Goal: Check status: Check status

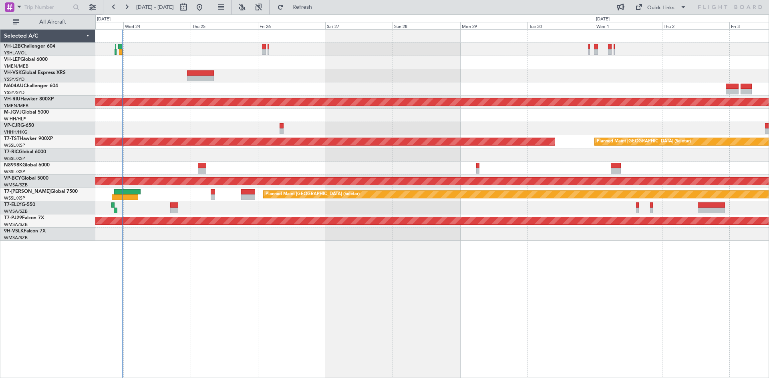
click at [277, 88] on div at bounding box center [431, 88] width 673 height 13
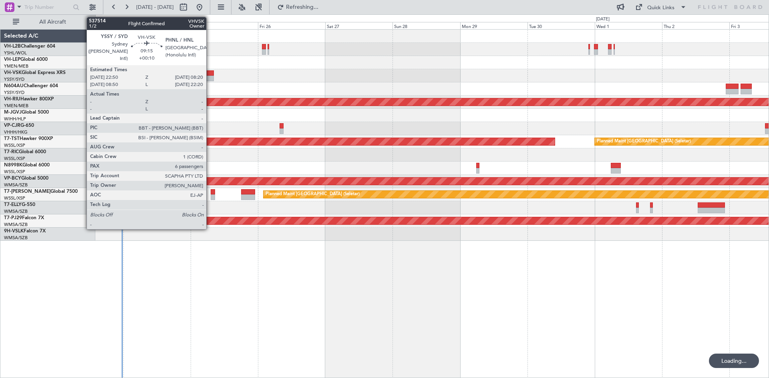
click at [210, 79] on div at bounding box center [200, 79] width 27 height 6
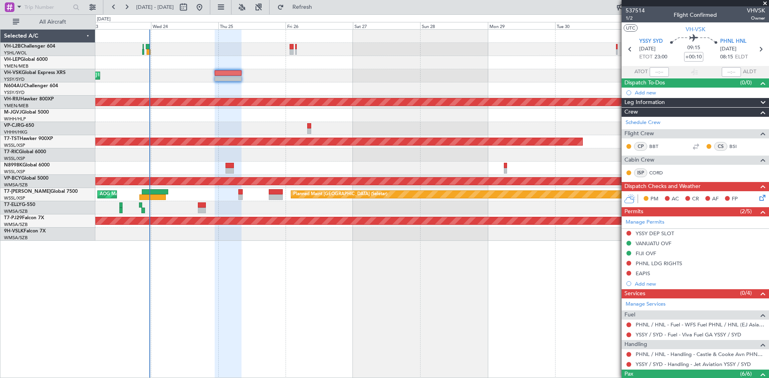
click at [362, 54] on div "Planned Maint Sydney ([PERSON_NAME] Intl) Planned Maint [GEOGRAPHIC_DATA] ([GEO…" at bounding box center [431, 135] width 673 height 211
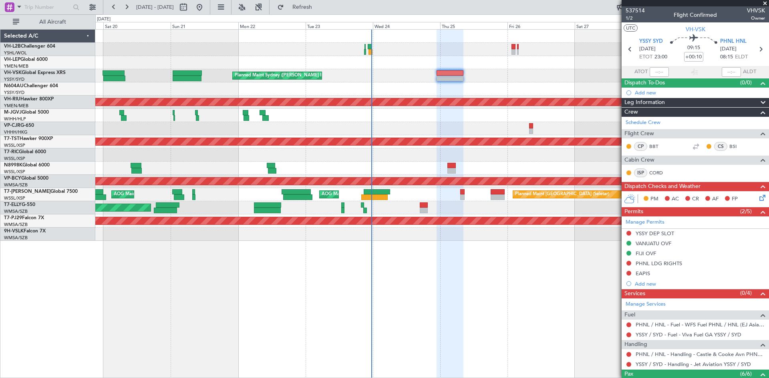
click at [445, 169] on div at bounding box center [431, 168] width 673 height 13
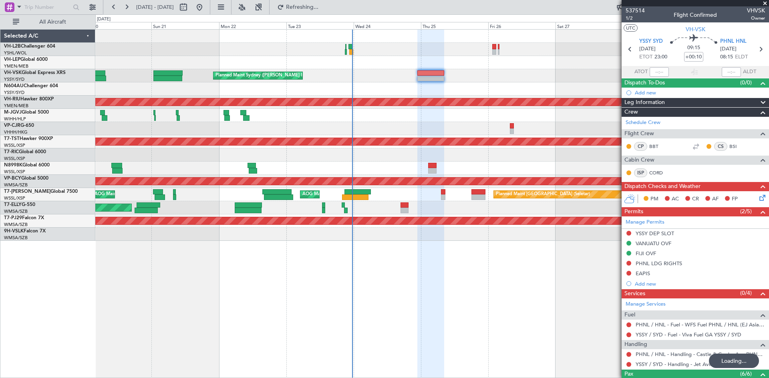
click at [327, 163] on div "Unplanned Maint [GEOGRAPHIC_DATA] ([GEOGRAPHIC_DATA]) Planned Maint Sydney ([PE…" at bounding box center [431, 135] width 673 height 211
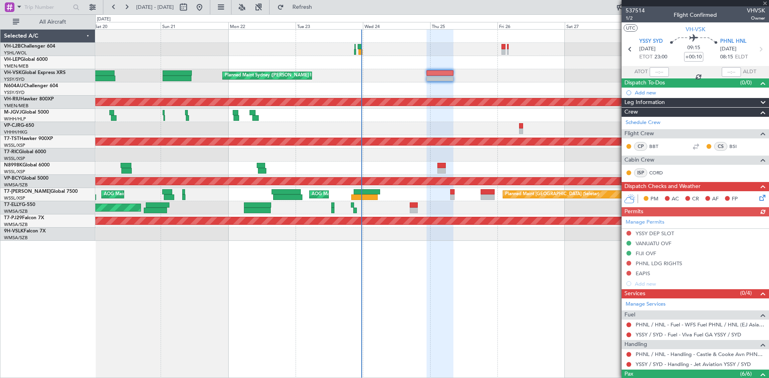
click at [328, 161] on div "Unplanned Maint [GEOGRAPHIC_DATA] ([GEOGRAPHIC_DATA]) Planned Maint Sydney ([PE…" at bounding box center [431, 135] width 673 height 211
click at [328, 161] on div at bounding box center [431, 155] width 673 height 13
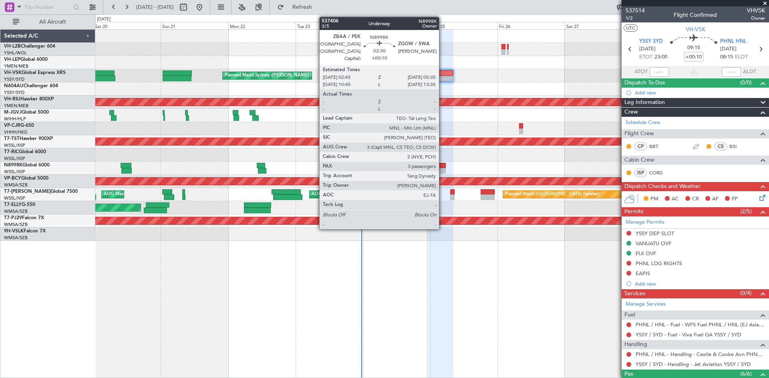
click at [442, 172] on div at bounding box center [441, 171] width 8 height 6
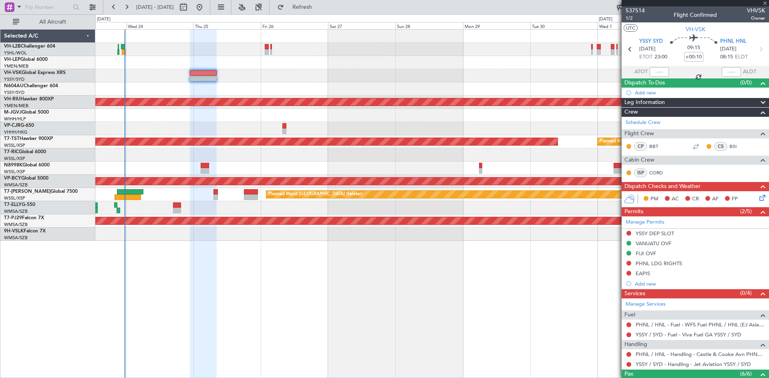
click at [232, 170] on div at bounding box center [431, 168] width 673 height 13
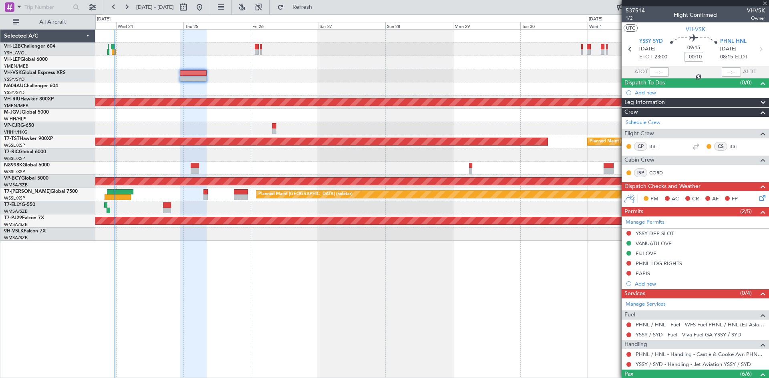
type input "3"
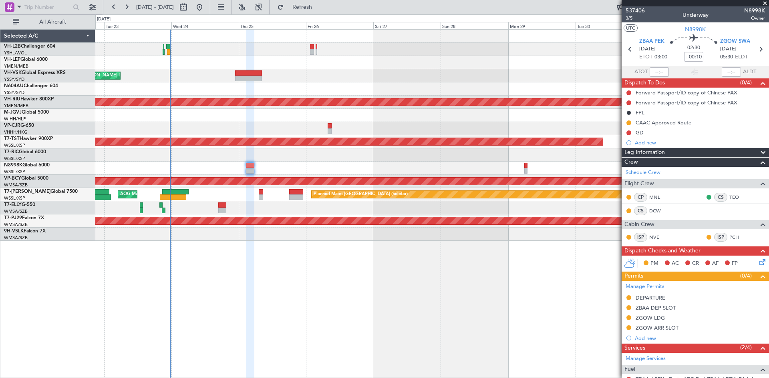
click at [504, 173] on div at bounding box center [431, 168] width 673 height 13
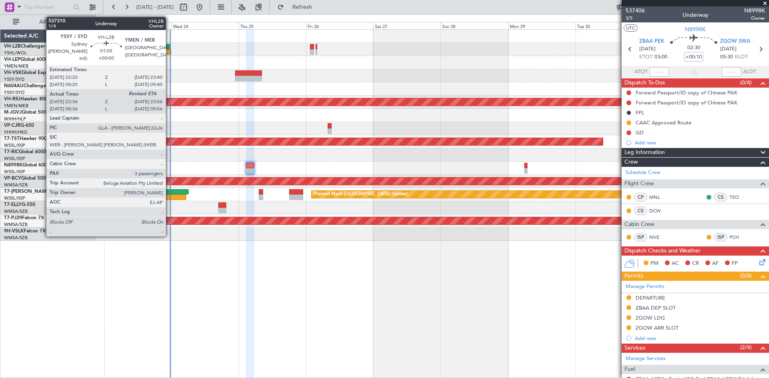
click at [169, 52] on div at bounding box center [169, 52] width 4 height 6
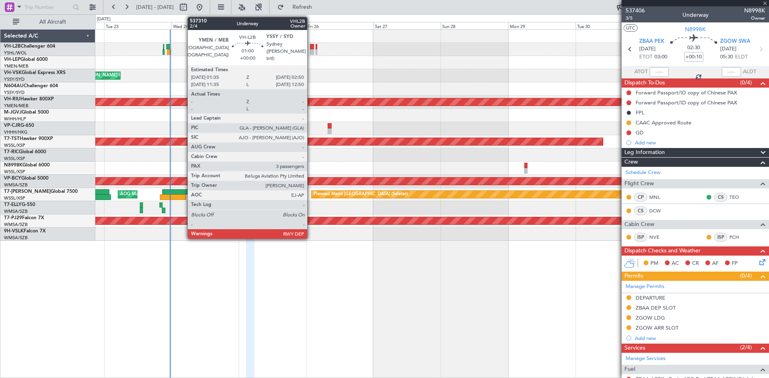
type input "22:46"
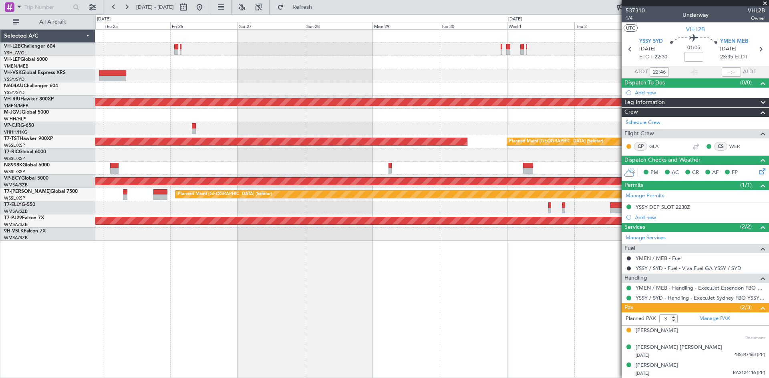
click at [173, 92] on div "Planned Maint Sydney ([PERSON_NAME] Intl) Planned Maint [GEOGRAPHIC_DATA] ([GEO…" at bounding box center [431, 135] width 673 height 211
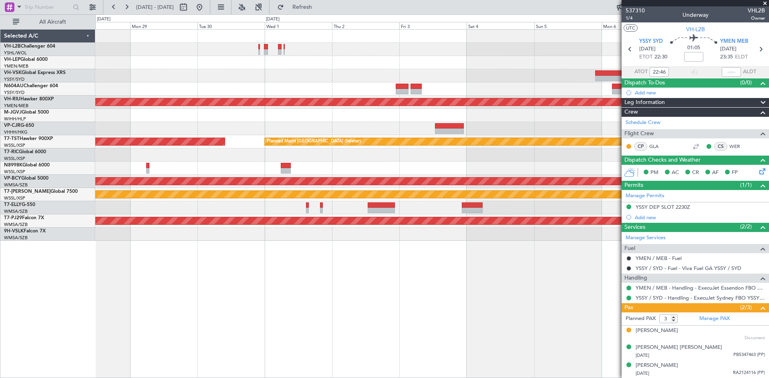
click at [201, 90] on div "Planned Maint [GEOGRAPHIC_DATA] ([GEOGRAPHIC_DATA]) Planned Maint [GEOGRAPHIC_D…" at bounding box center [431, 135] width 673 height 211
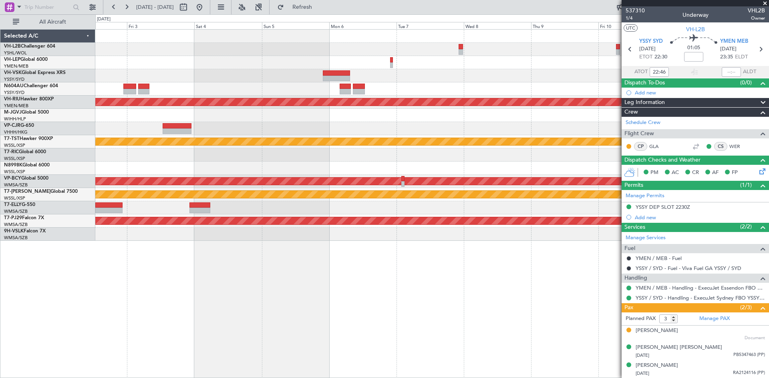
click at [147, 80] on div at bounding box center [431, 75] width 673 height 13
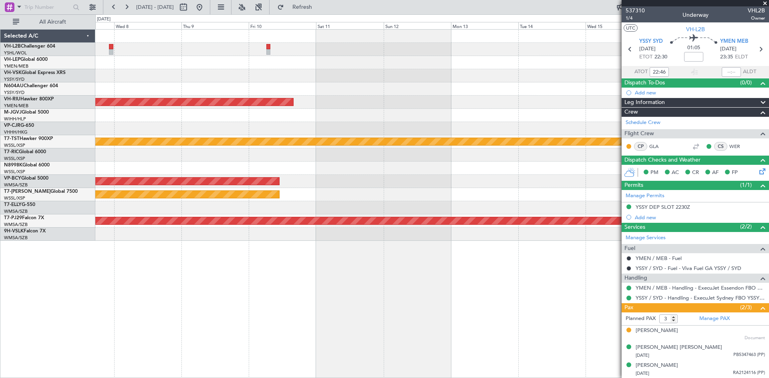
click at [149, 80] on div "Planned Maint [GEOGRAPHIC_DATA] ([GEOGRAPHIC_DATA]) Planned Maint [GEOGRAPHIC_D…" at bounding box center [431, 135] width 673 height 211
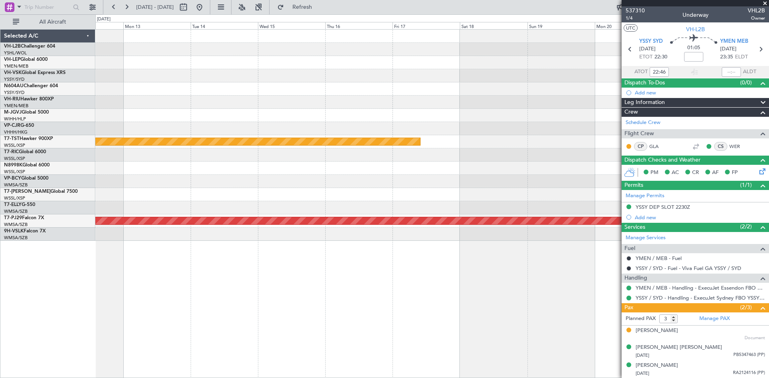
click at [198, 102] on div "Planned Maint [GEOGRAPHIC_DATA] ([GEOGRAPHIC_DATA]) Planned Maint [GEOGRAPHIC_D…" at bounding box center [431, 135] width 673 height 211
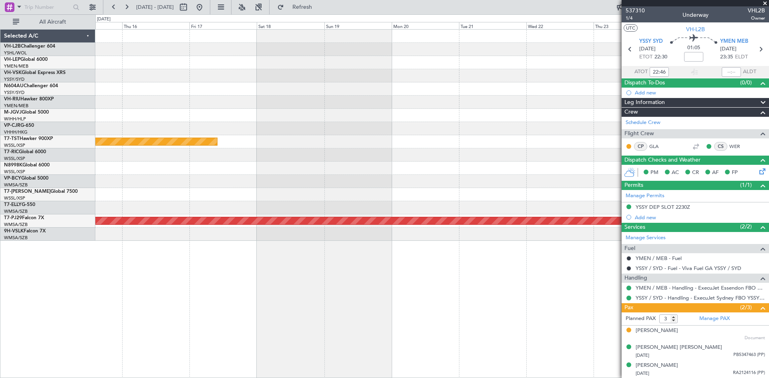
click at [259, 100] on div "Planned Maint [GEOGRAPHIC_DATA] (Seletar) Planned Maint [GEOGRAPHIC_DATA] (Sult…" at bounding box center [431, 135] width 673 height 211
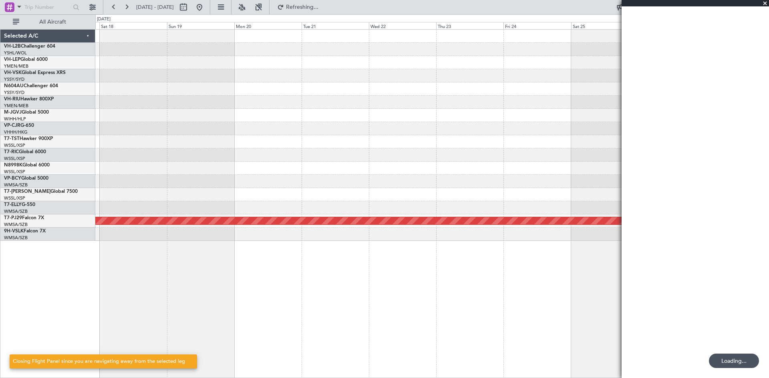
click at [291, 102] on div "Planned Maint [GEOGRAPHIC_DATA] (Seletar) Planned Maint [GEOGRAPHIC_DATA] (Sult…" at bounding box center [431, 135] width 673 height 211
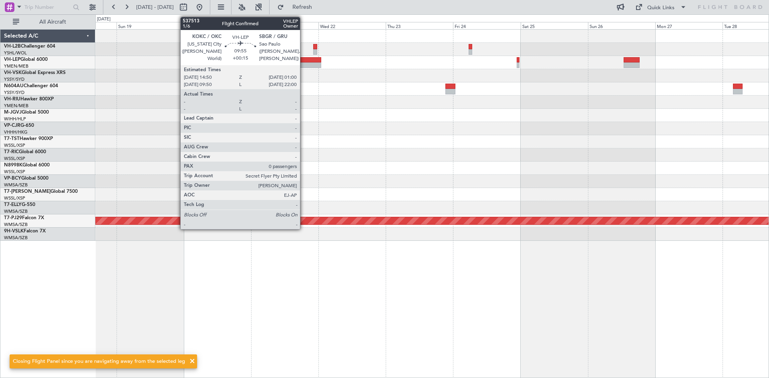
click at [303, 63] on div at bounding box center [306, 65] width 29 height 6
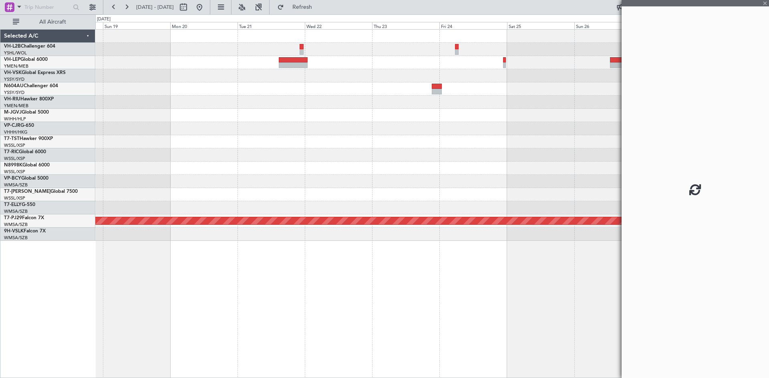
click at [410, 113] on div "Planned Maint [GEOGRAPHIC_DATA] (Seletar) Planned Maint [GEOGRAPHIC_DATA] (Sult…" at bounding box center [431, 135] width 673 height 211
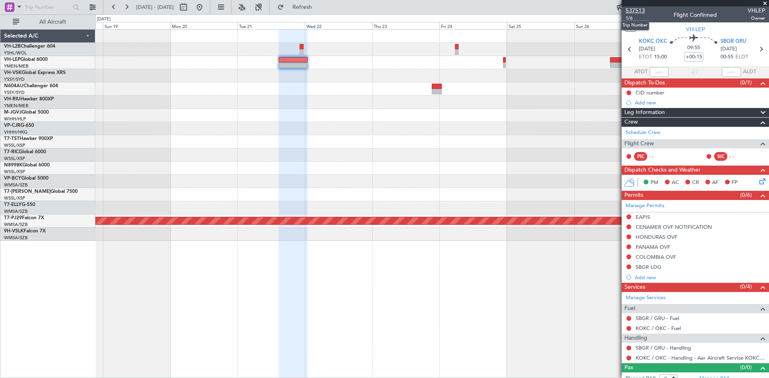
click at [634, 12] on span "537513" at bounding box center [634, 10] width 19 height 8
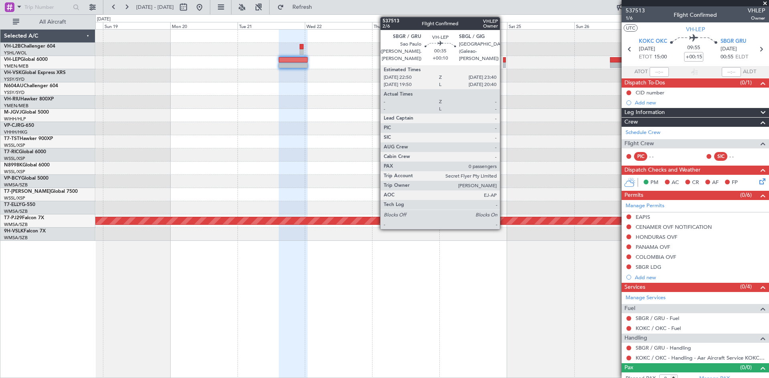
click at [503, 65] on div at bounding box center [504, 65] width 2 height 6
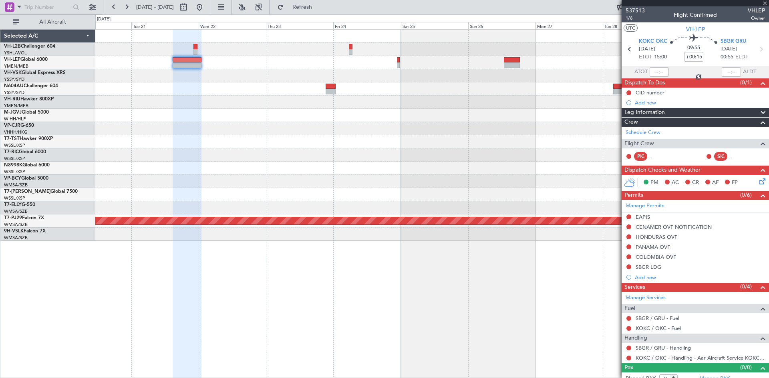
click at [432, 131] on div "Planned Maint [GEOGRAPHIC_DATA] (Sultan [PERSON_NAME] [PERSON_NAME] - Subang)" at bounding box center [431, 135] width 673 height 211
type input "+00:10"
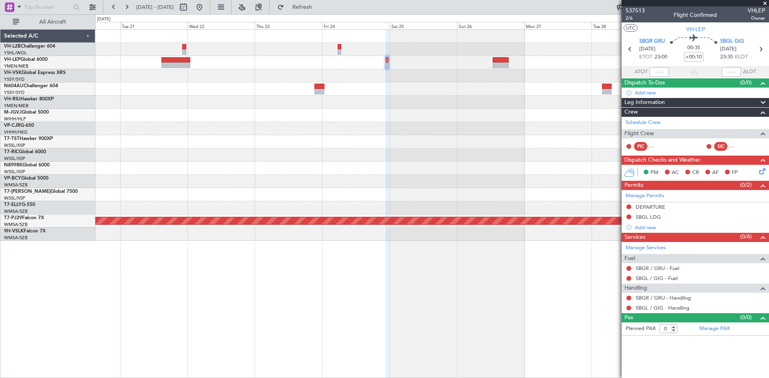
click at [295, 5] on fb-refresh-button "Refresh" at bounding box center [297, 7] width 56 height 14
click at [303, 5] on button "Refresh" at bounding box center [297, 7] width 48 height 13
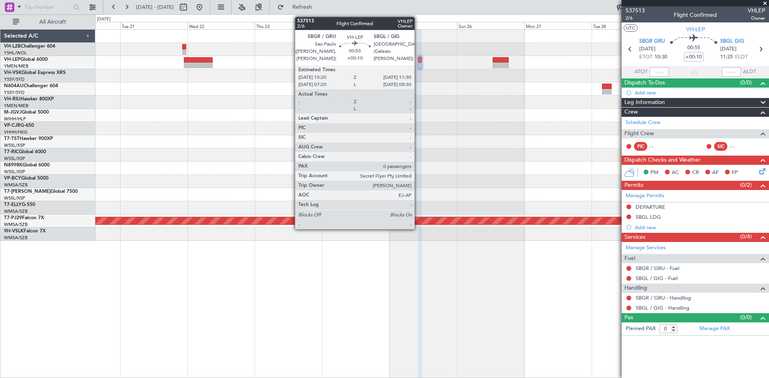
click at [418, 64] on div at bounding box center [420, 65] width 4 height 6
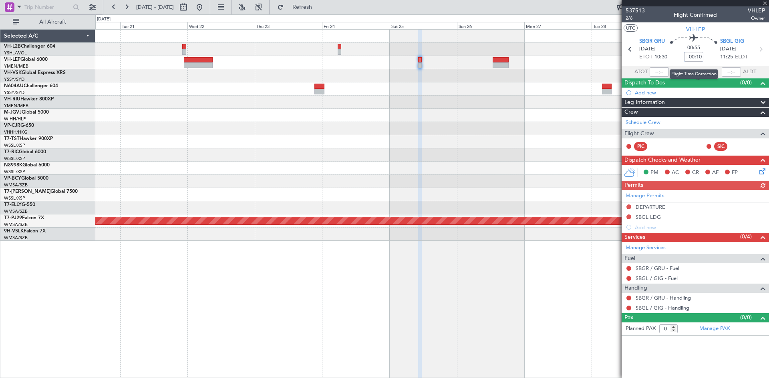
click at [698, 58] on input "+00:10" at bounding box center [693, 57] width 19 height 10
click at [695, 58] on input "+00:10" at bounding box center [693, 57] width 19 height 10
type input "+00:00"
type input "-00:10"
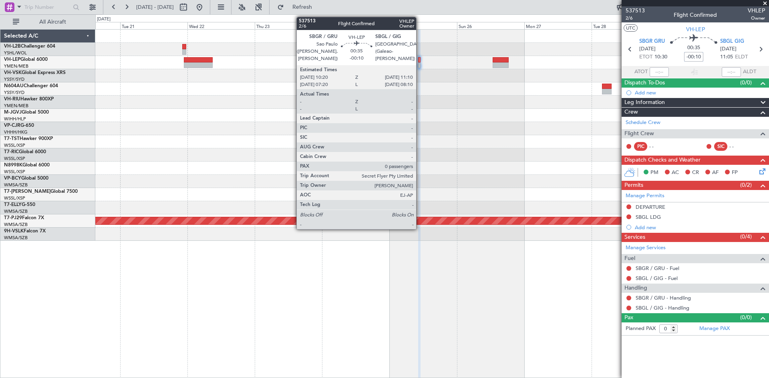
click at [420, 63] on div at bounding box center [419, 65] width 2 height 6
